Goal: Communication & Community: Answer question/provide support

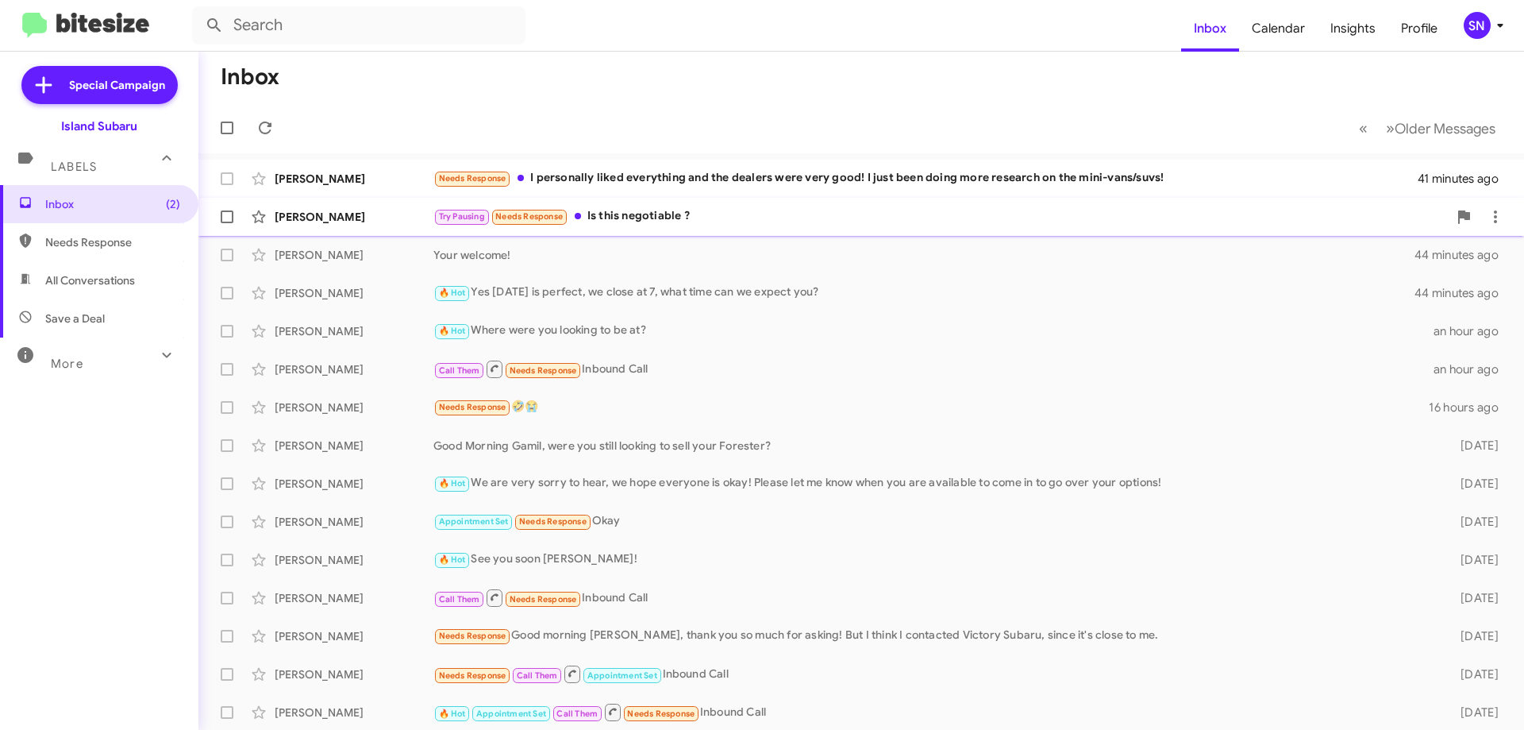
click at [733, 214] on div "Try Pausing Needs Response Is this negotiable ?" at bounding box center [940, 216] width 1015 height 18
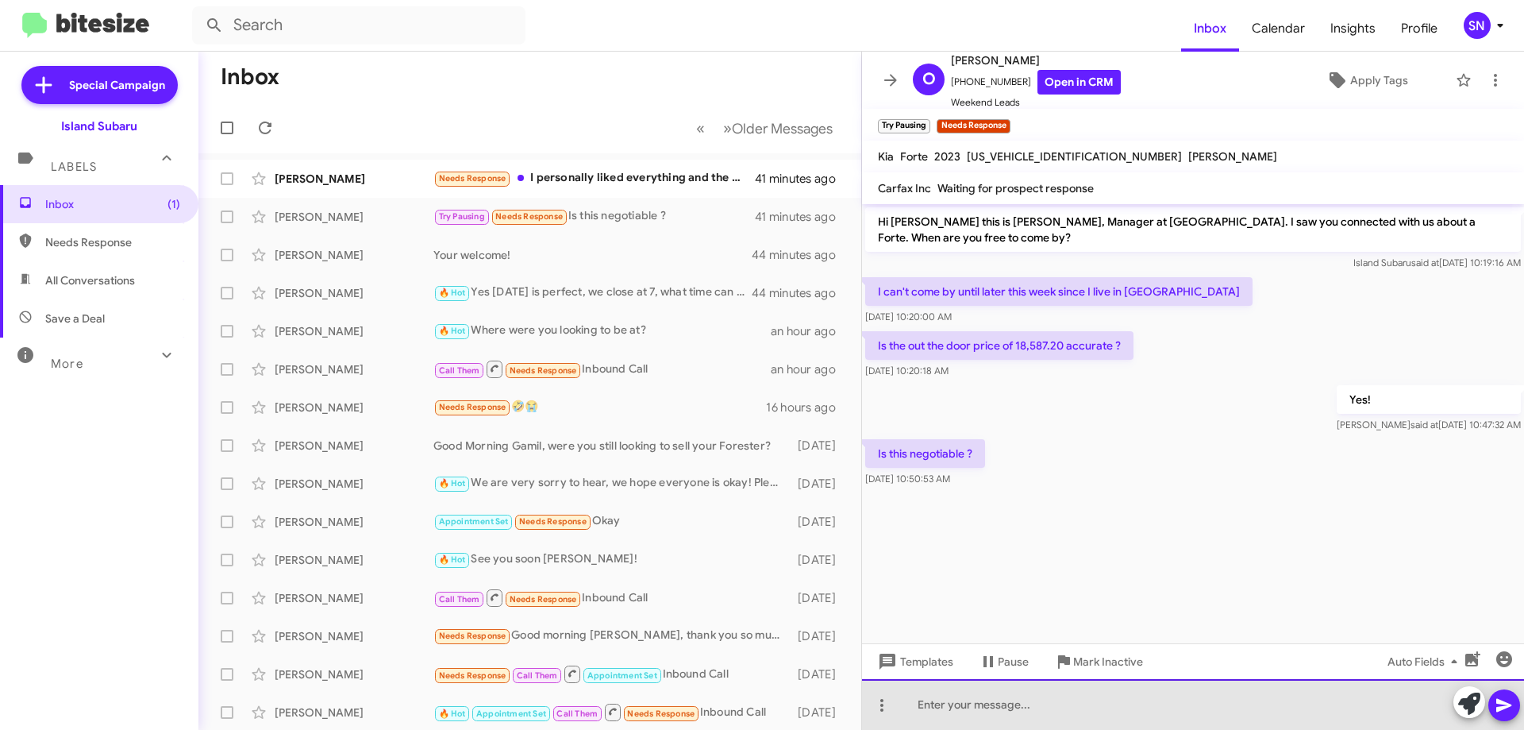
click at [1002, 726] on div at bounding box center [1193, 704] width 662 height 51
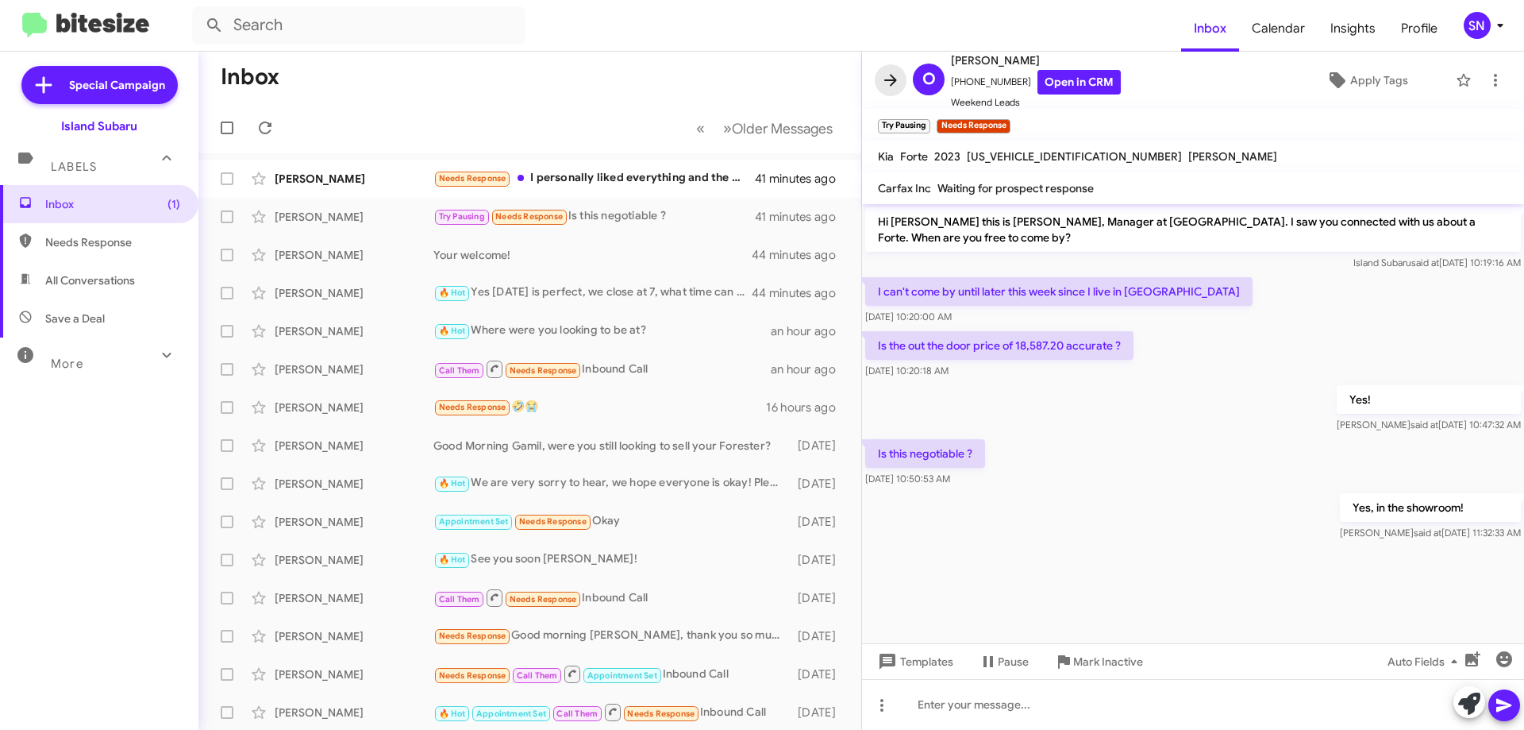
click at [896, 72] on icon at bounding box center [890, 80] width 19 height 19
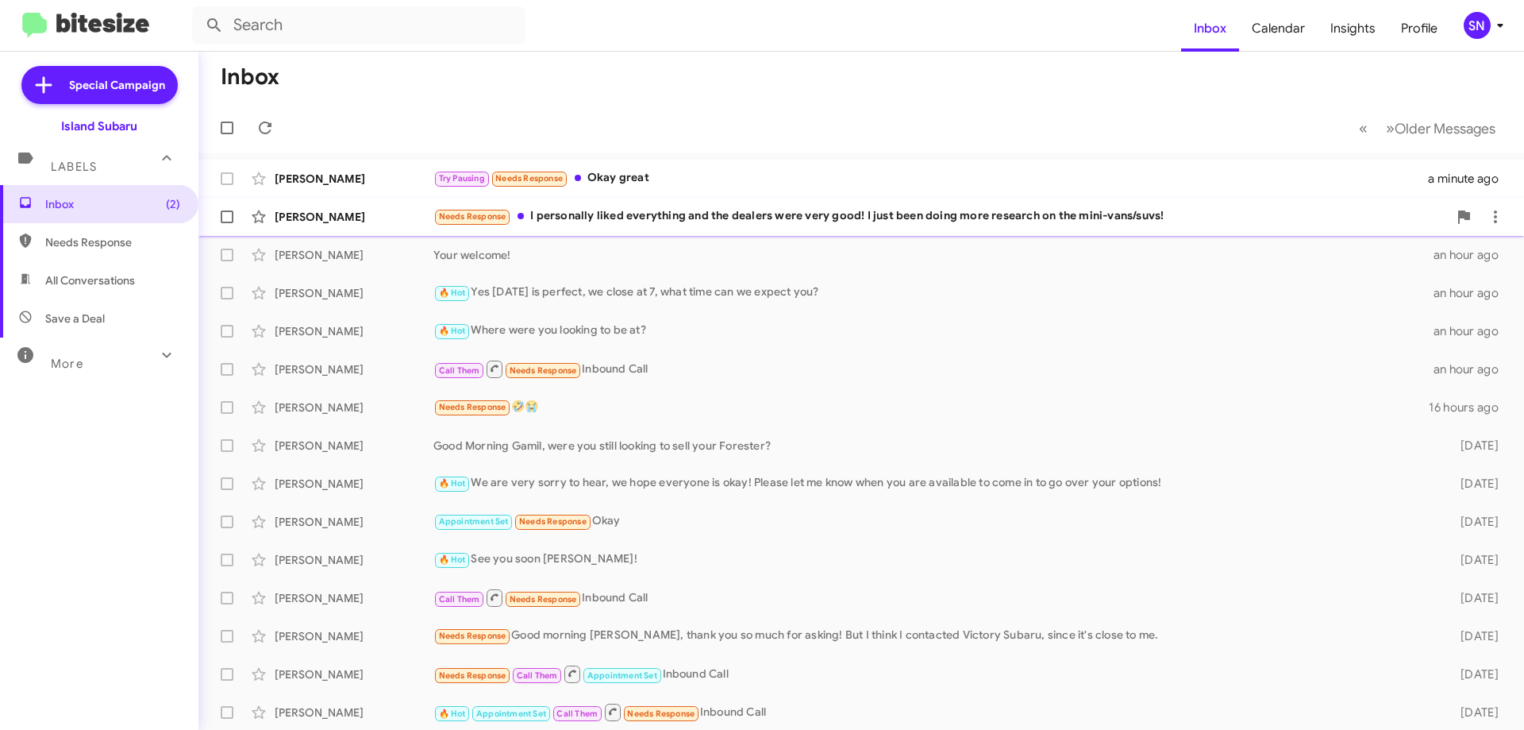
click at [846, 213] on div "Needs Response I personally liked everything and the dealers were very good! I …" at bounding box center [940, 216] width 1015 height 18
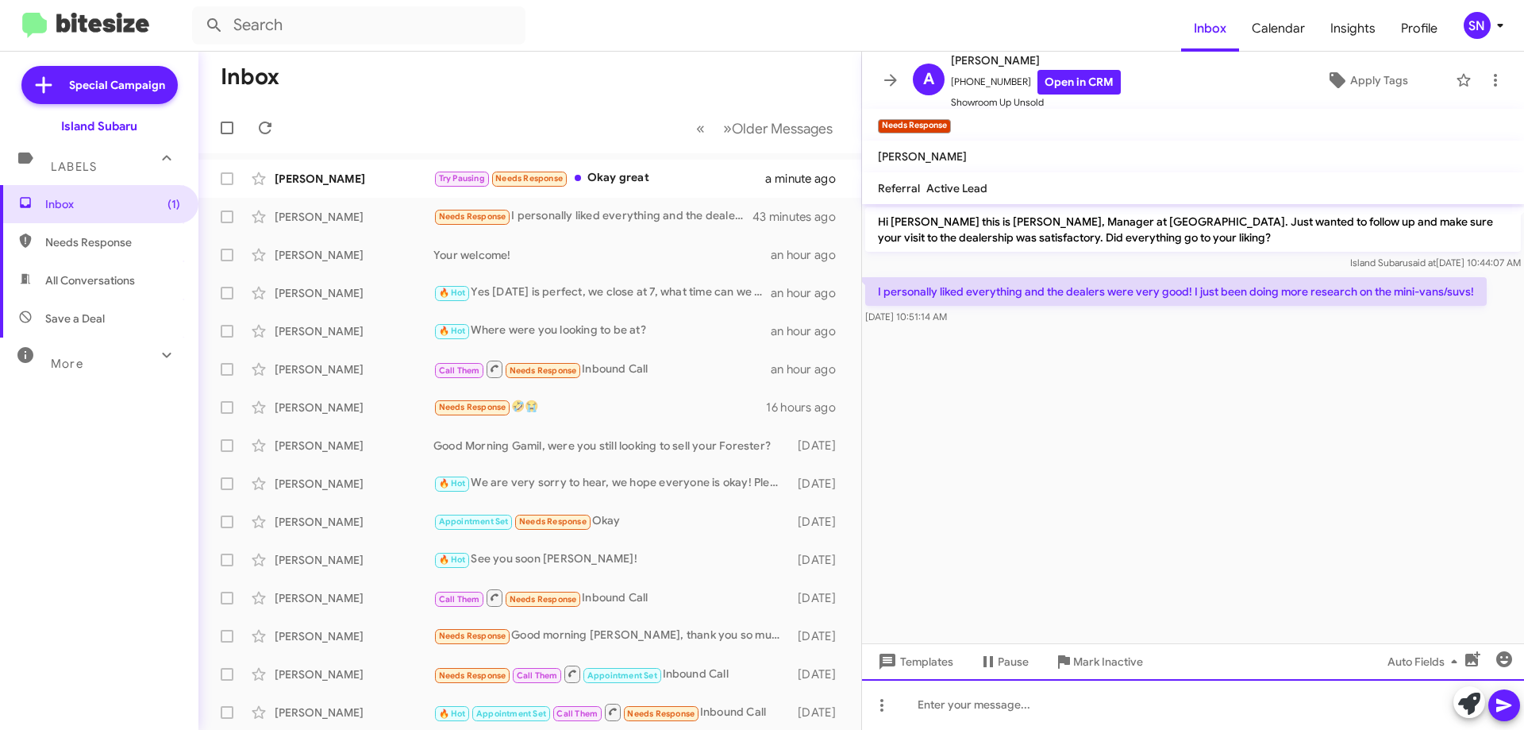
click at [1015, 716] on div at bounding box center [1193, 704] width 662 height 51
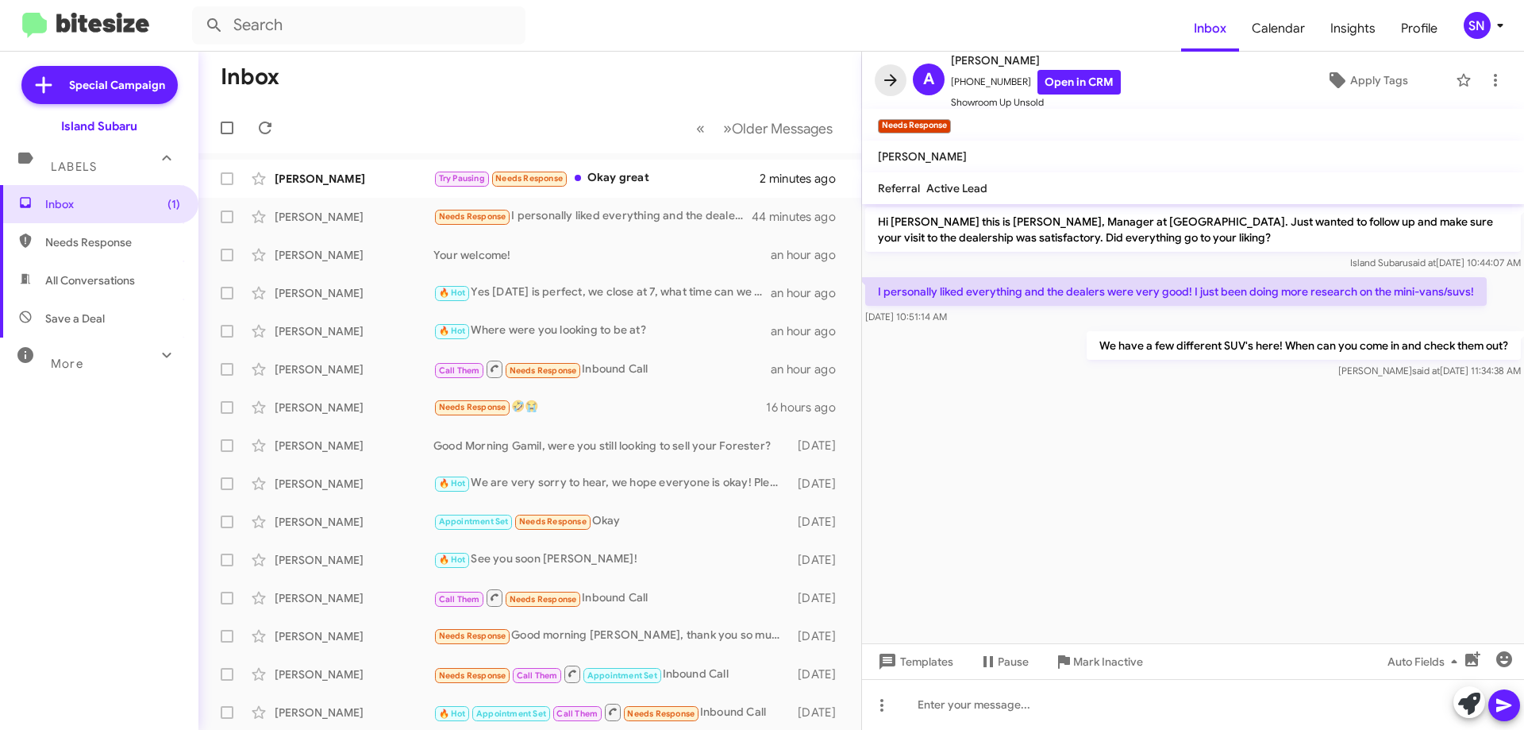
click at [897, 70] on button at bounding box center [891, 80] width 32 height 32
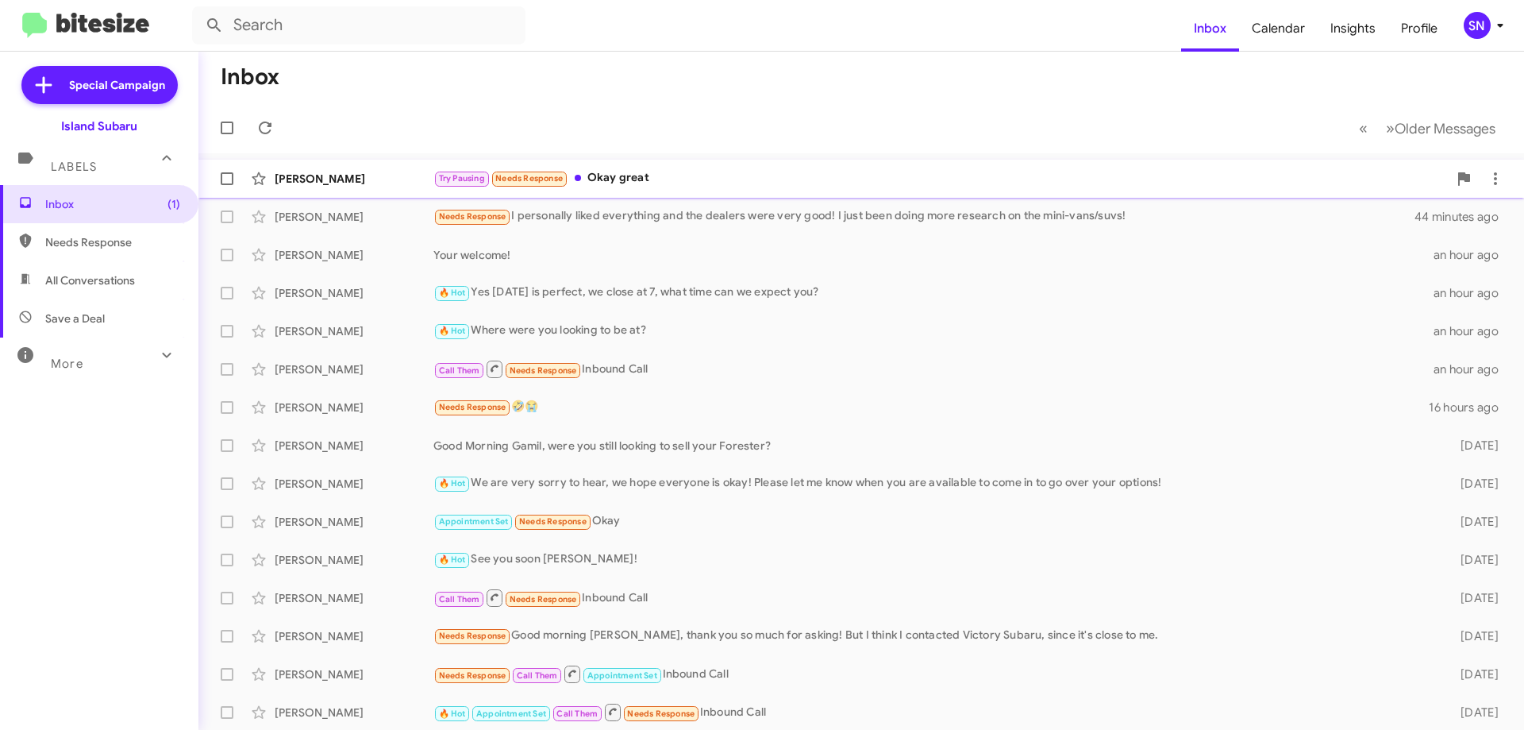
click at [786, 173] on div "Try Pausing Needs Response Okay great" at bounding box center [940, 178] width 1015 height 18
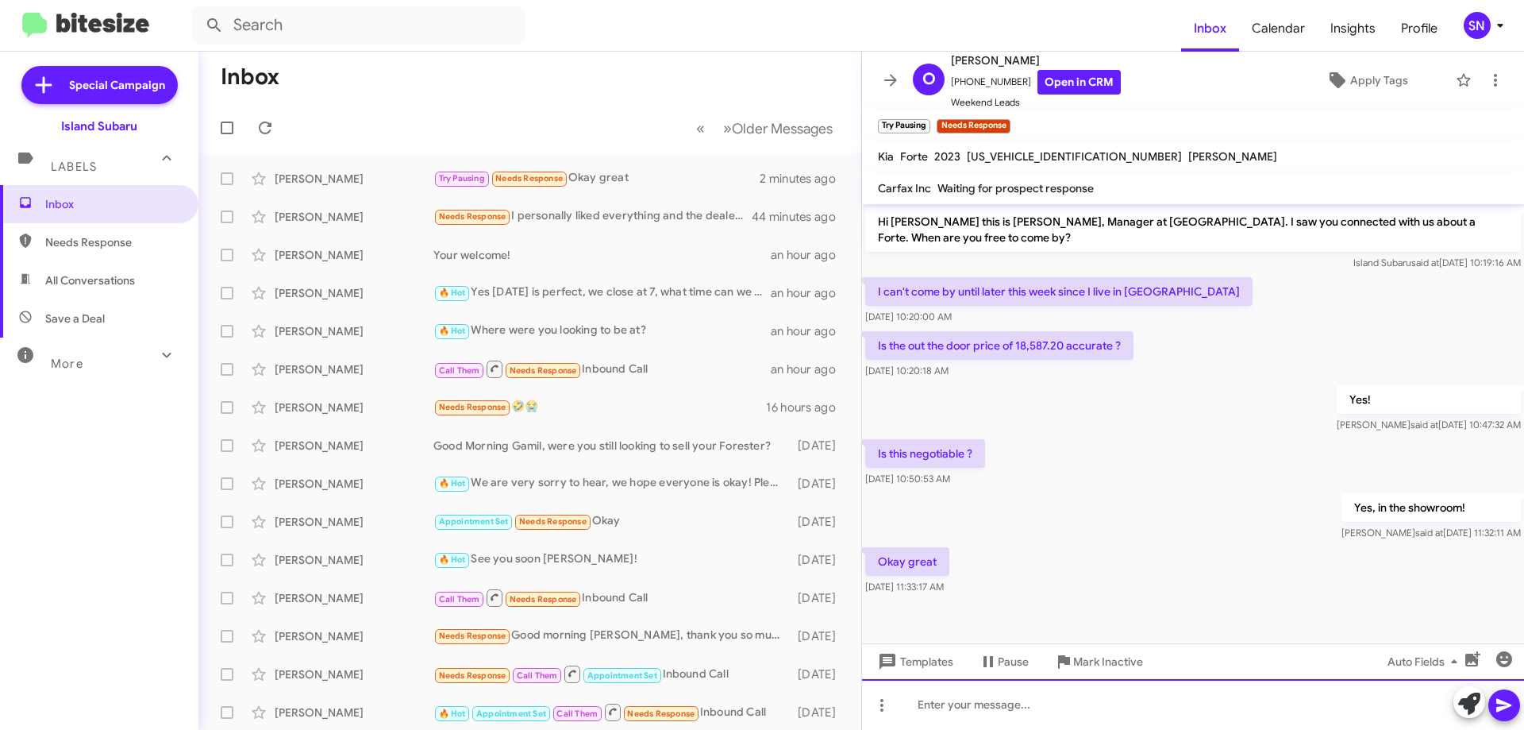
click at [1017, 694] on div at bounding box center [1193, 704] width 662 height 51
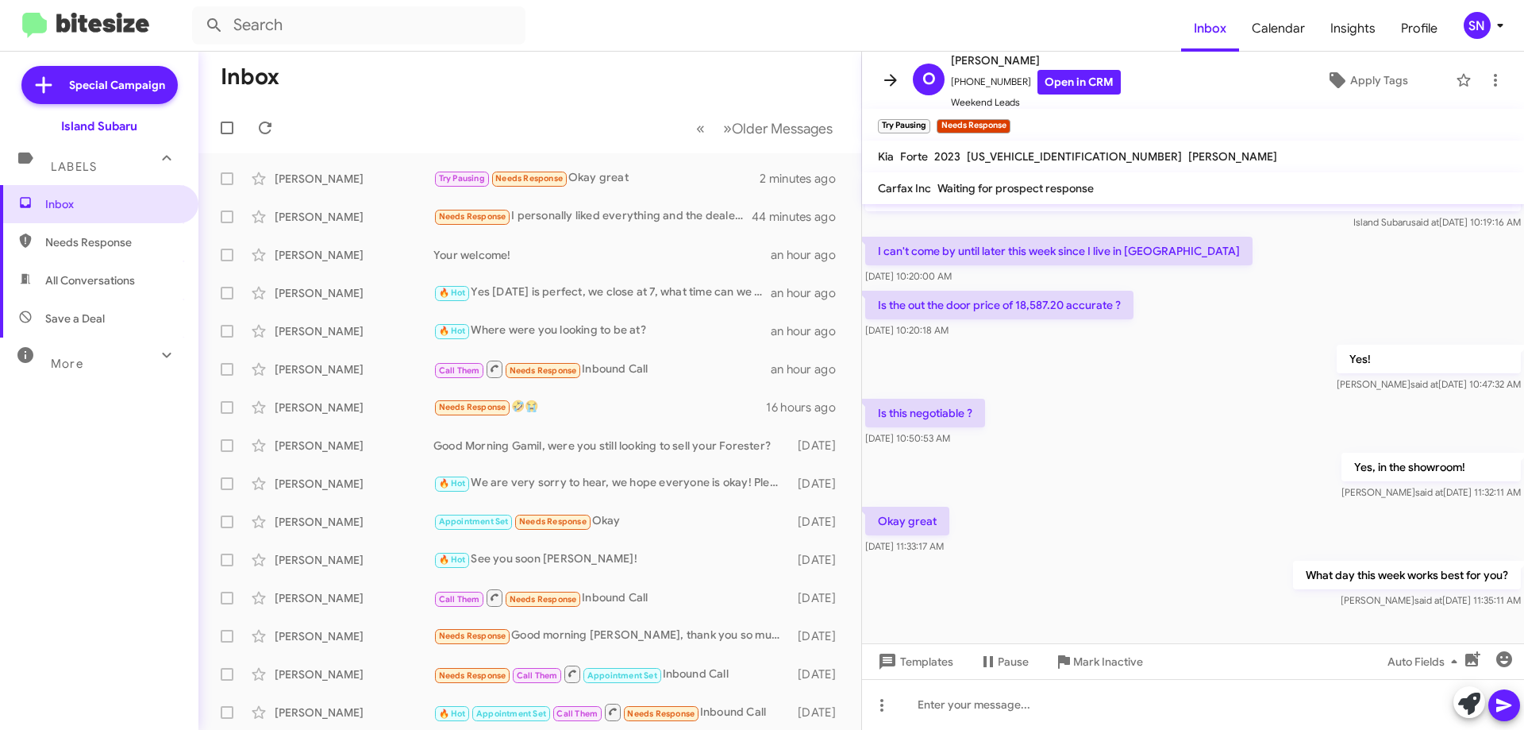
click at [890, 79] on icon at bounding box center [890, 80] width 19 height 19
